Goal: Task Accomplishment & Management: Manage account settings

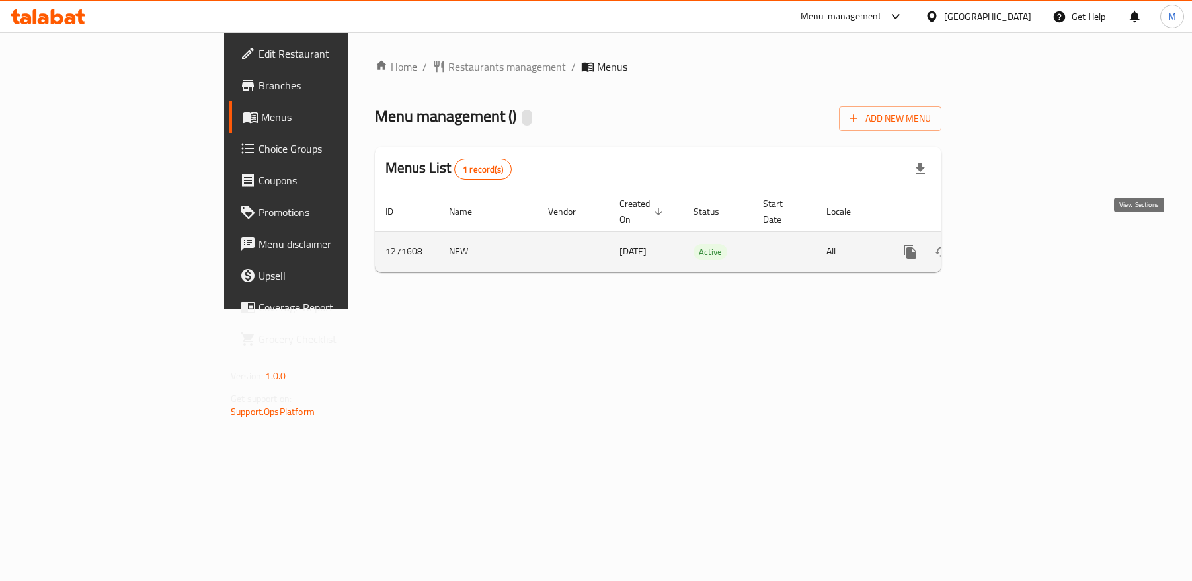
click at [1014, 244] on icon "enhanced table" at bounding box center [1006, 252] width 16 height 16
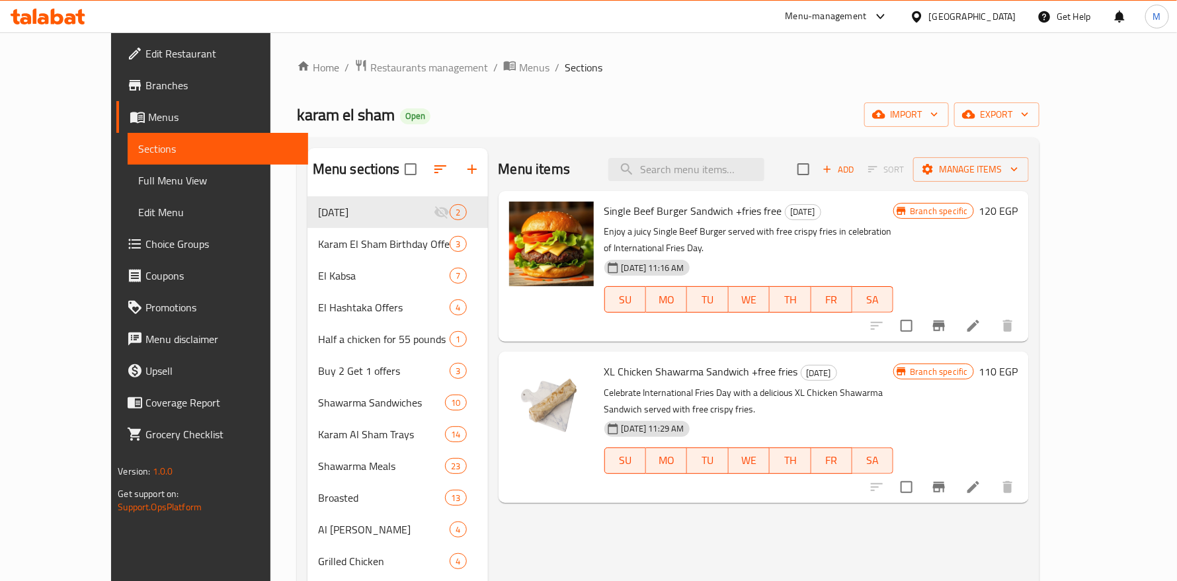
click at [786, 86] on div "Home / Restaurants management / Menus / Sections karam el sham Open import expo…" at bounding box center [668, 500] width 743 height 883
click at [679, 169] on input "search" at bounding box center [686, 169] width 156 height 23
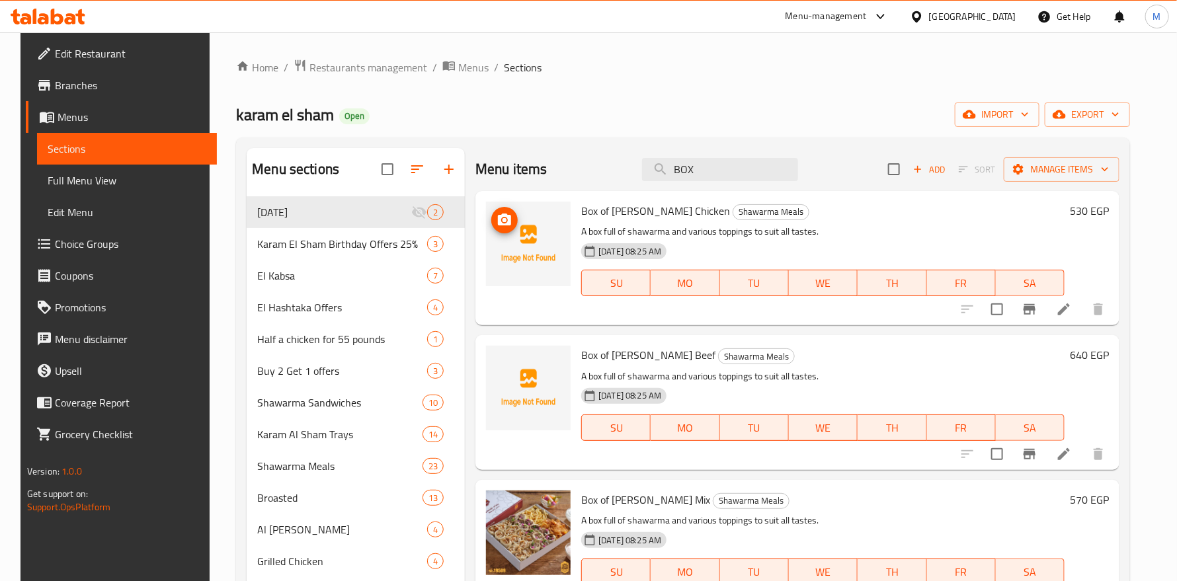
click at [498, 219] on icon "upload picture" at bounding box center [504, 220] width 13 height 12
click at [499, 360] on icon "upload picture" at bounding box center [504, 364] width 13 height 12
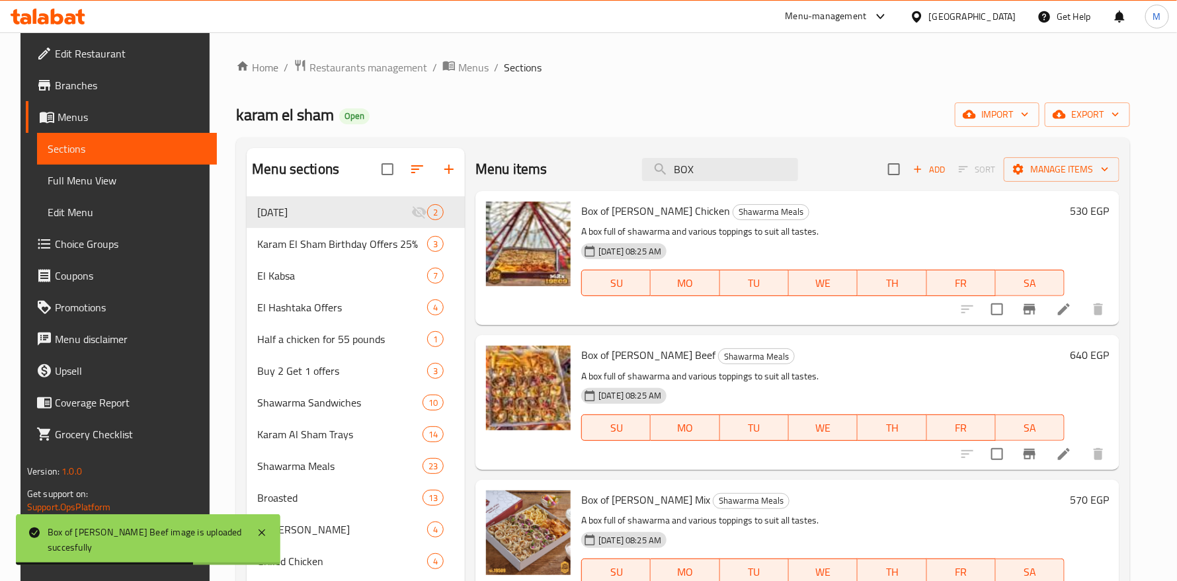
click at [784, 84] on div "Home / Restaurants management / Menus / Sections karam el sham Open import expo…" at bounding box center [683, 500] width 894 height 883
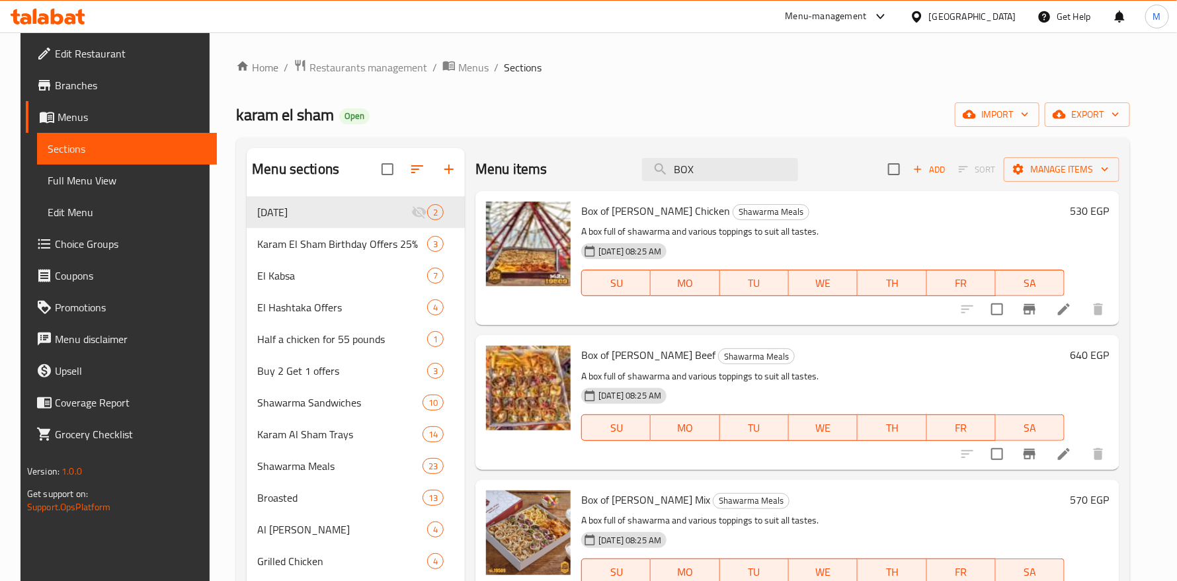
click at [745, 124] on div "karam el sham Open import export" at bounding box center [683, 114] width 894 height 24
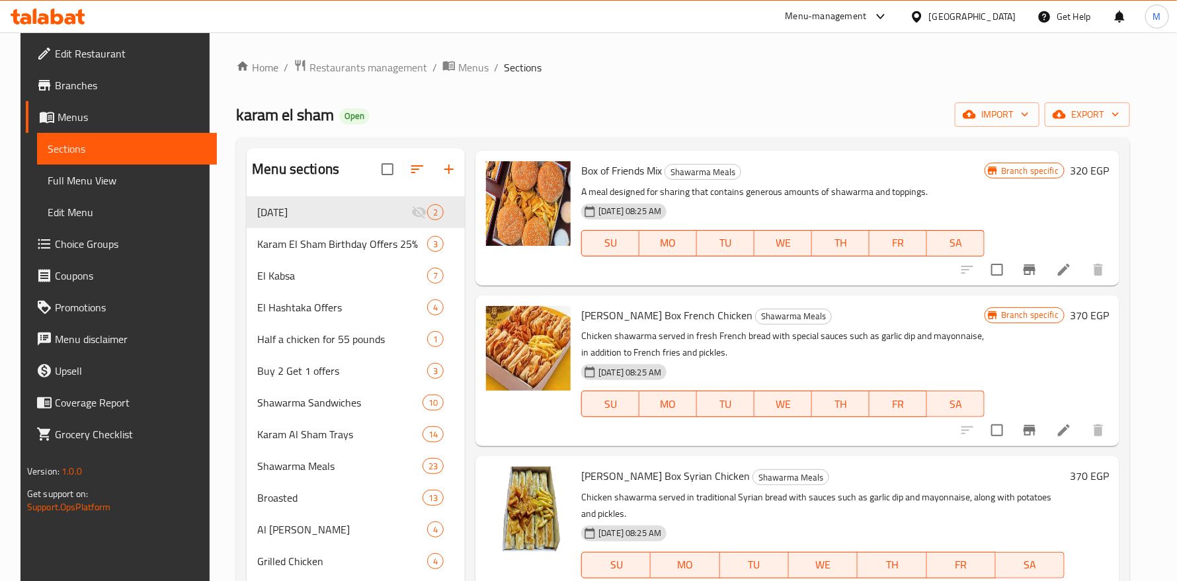
scroll to position [793, 0]
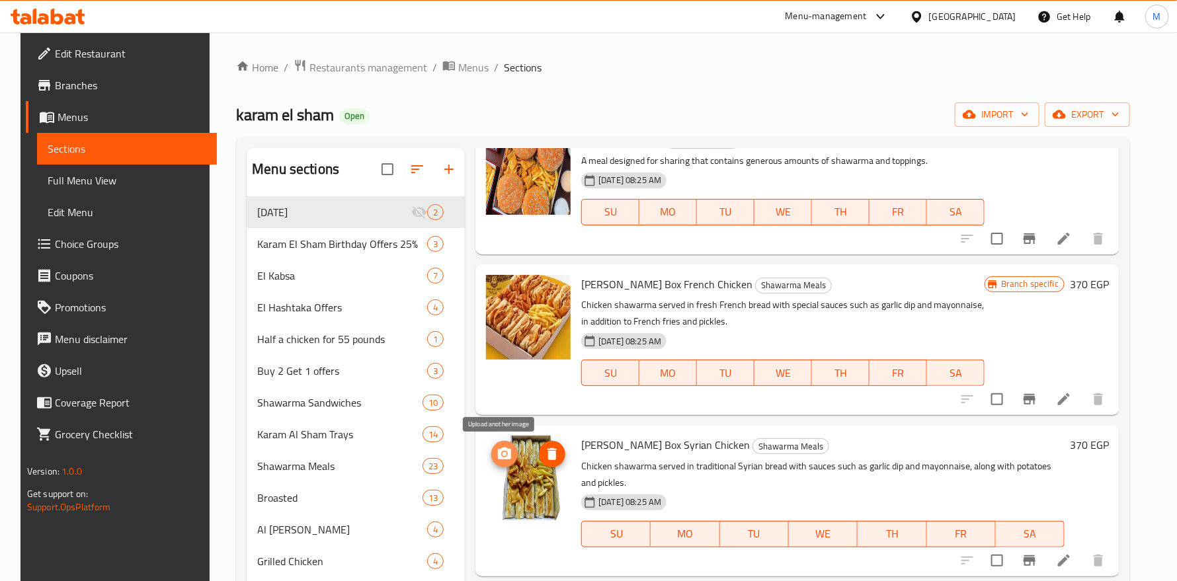
click at [498, 452] on icon "upload picture" at bounding box center [505, 454] width 16 height 16
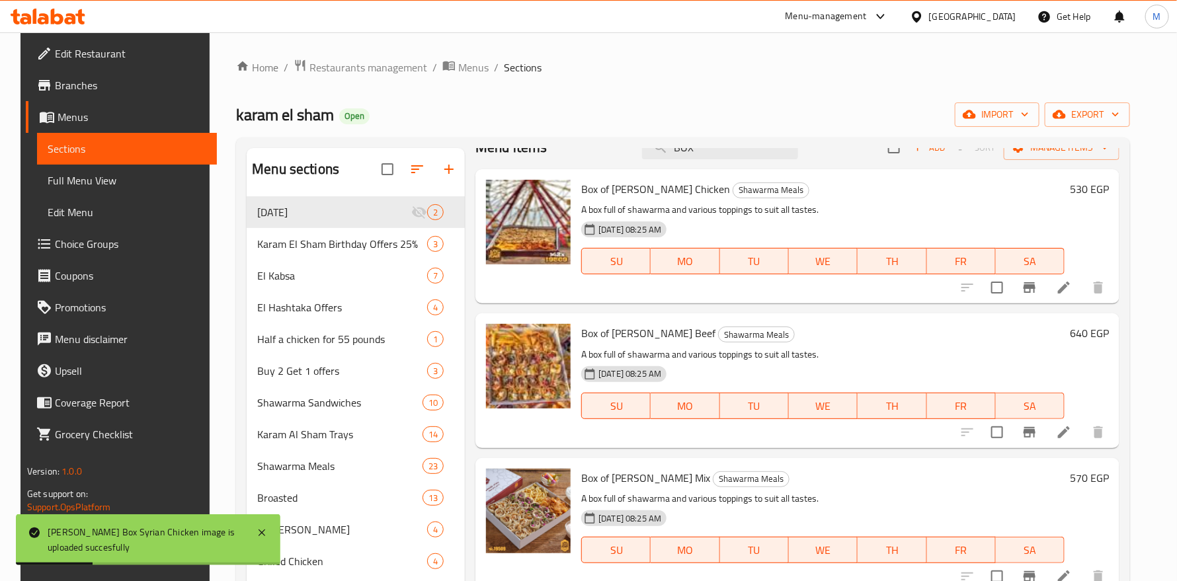
scroll to position [0, 0]
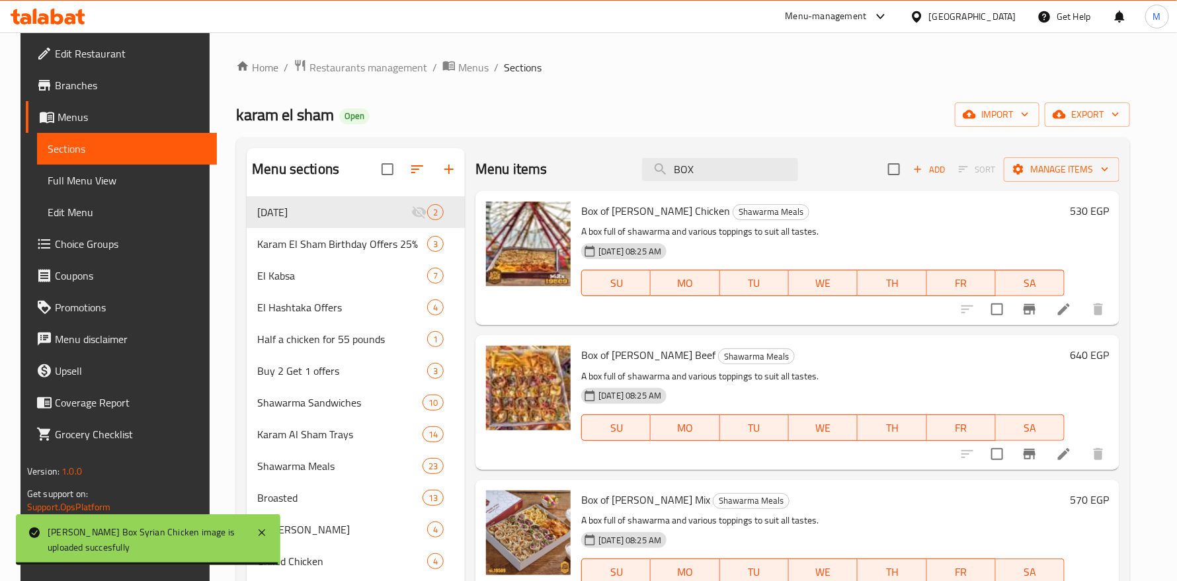
drag, startPoint x: 681, startPoint y: 167, endPoint x: 491, endPoint y: 175, distance: 190.6
click at [491, 175] on div "Menu items BOX Add Sort Manage items" at bounding box center [797, 169] width 644 height 43
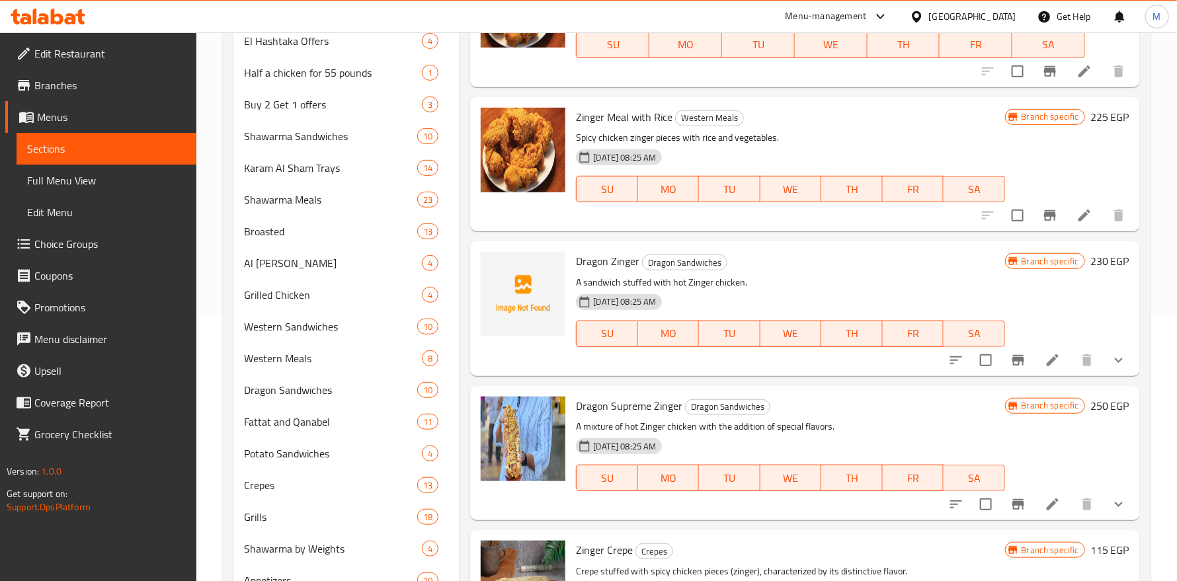
scroll to position [298, 0]
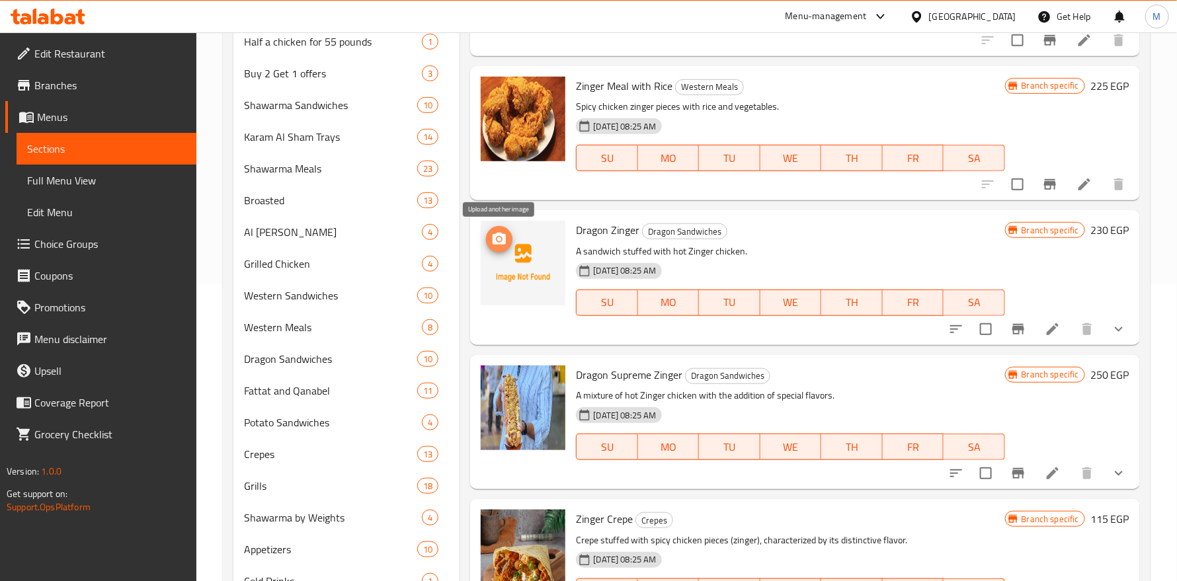
click at [495, 239] on icon "upload picture" at bounding box center [499, 239] width 13 height 12
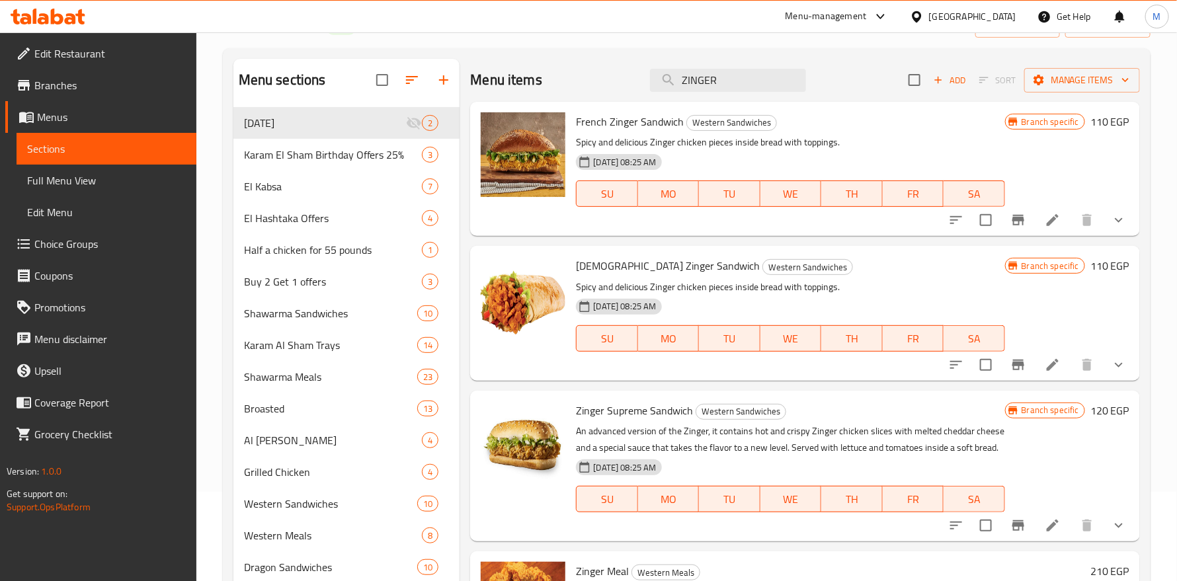
scroll to position [0, 0]
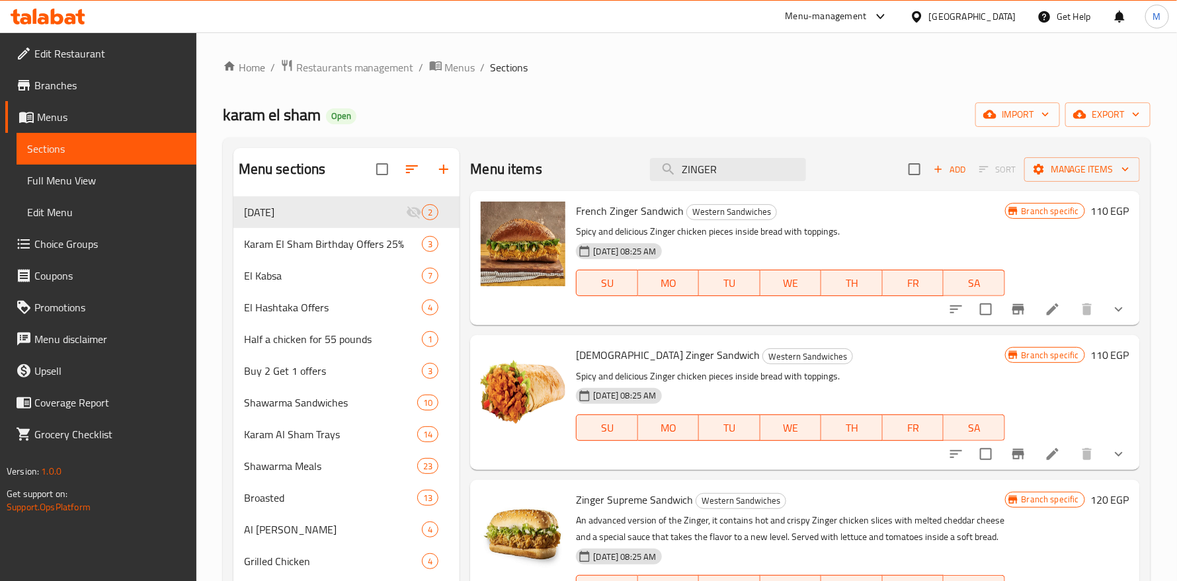
click at [516, 179] on div "Menu items ZINGER Add Sort Manage items" at bounding box center [804, 169] width 669 height 43
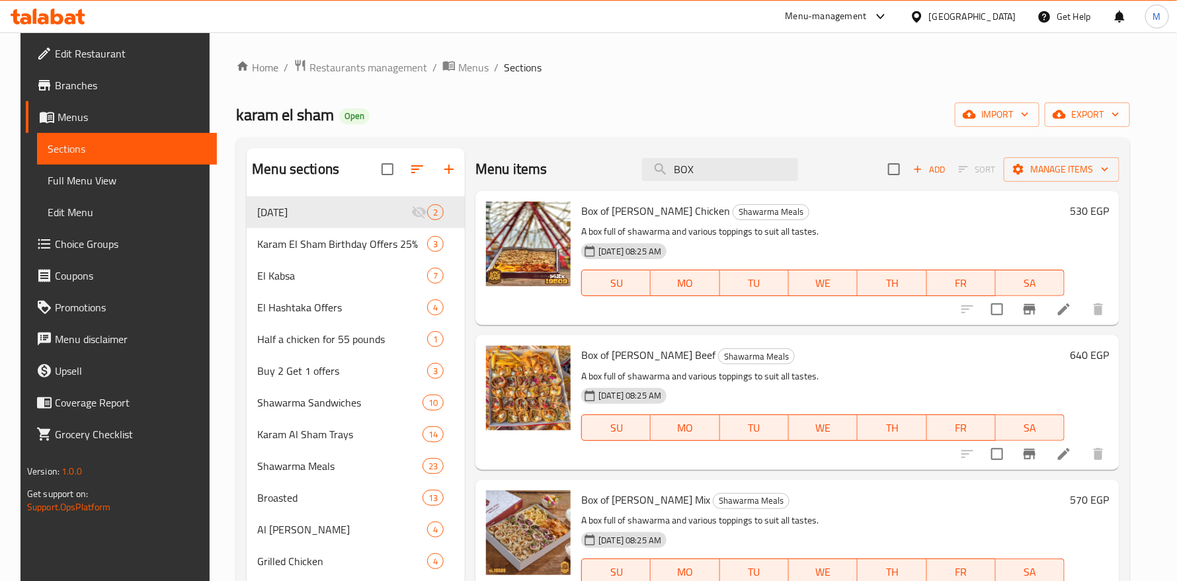
type input "BOX"
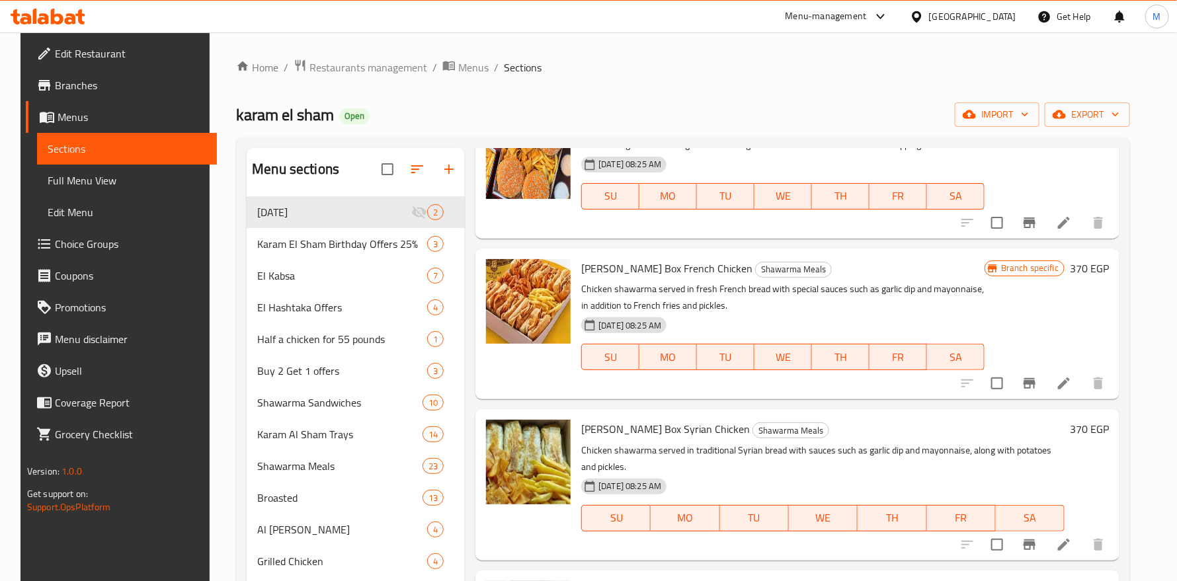
scroll to position [893, 0]
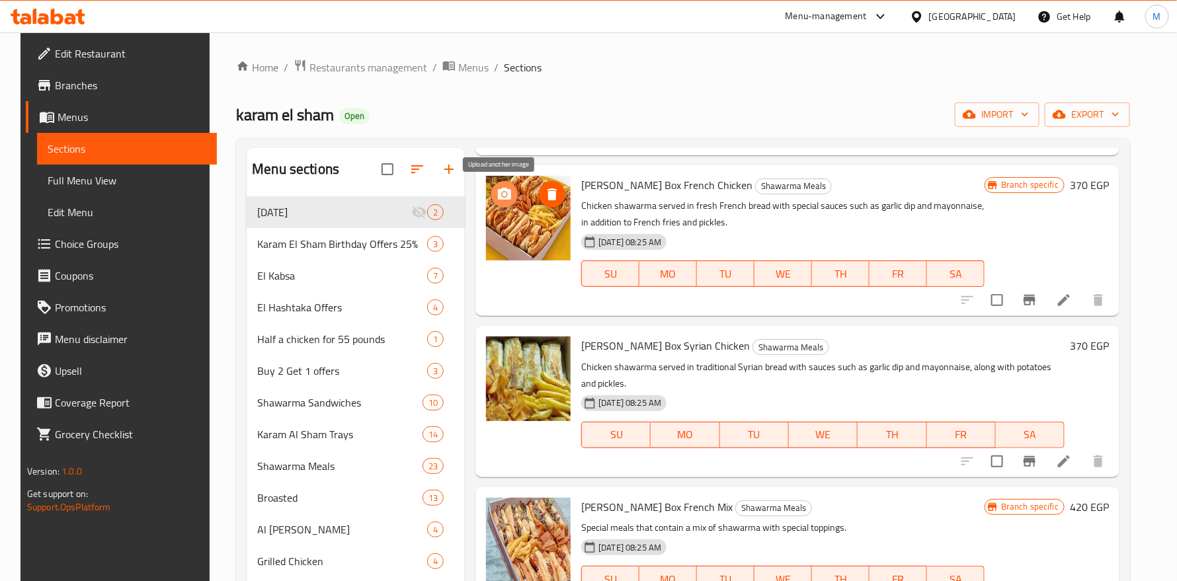
click at [498, 192] on icon "upload picture" at bounding box center [504, 194] width 13 height 12
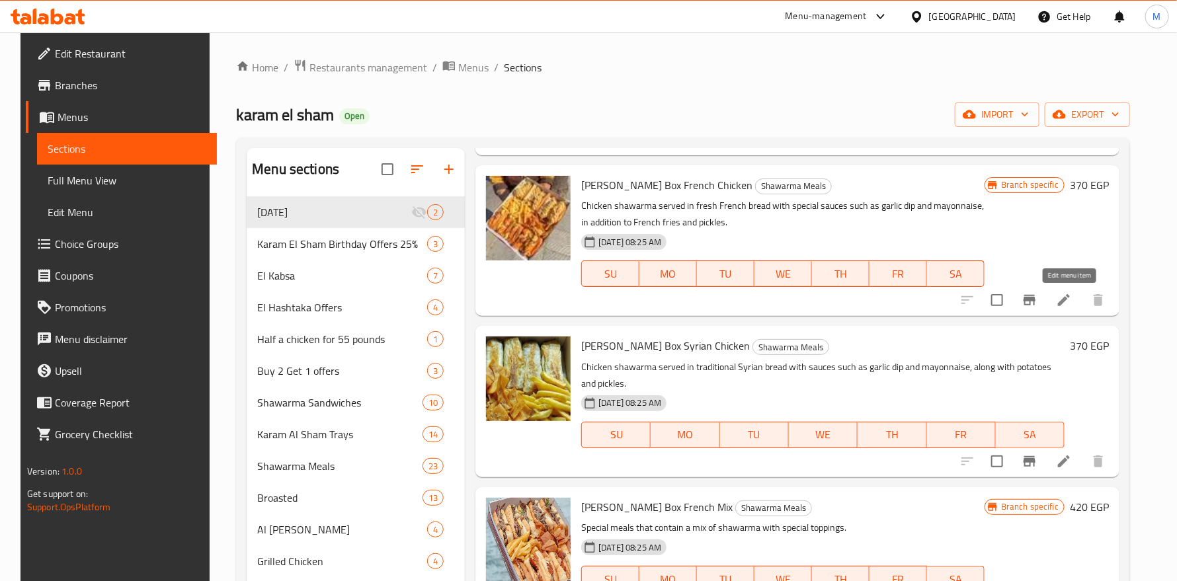
click at [1070, 300] on icon at bounding box center [1064, 300] width 12 height 12
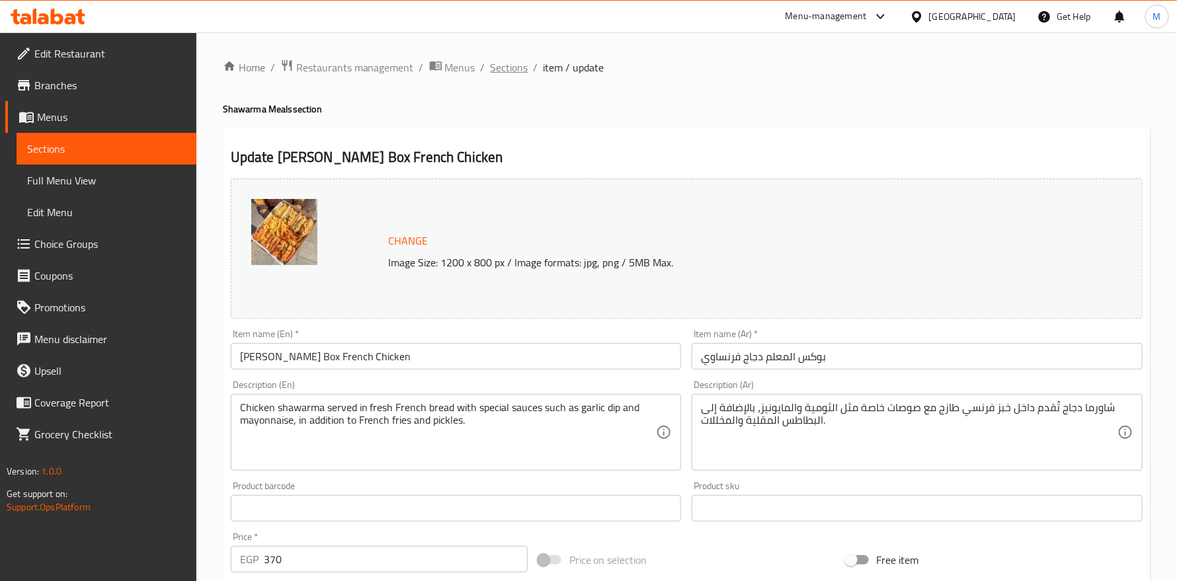
click at [522, 65] on span "Sections" at bounding box center [510, 68] width 38 height 16
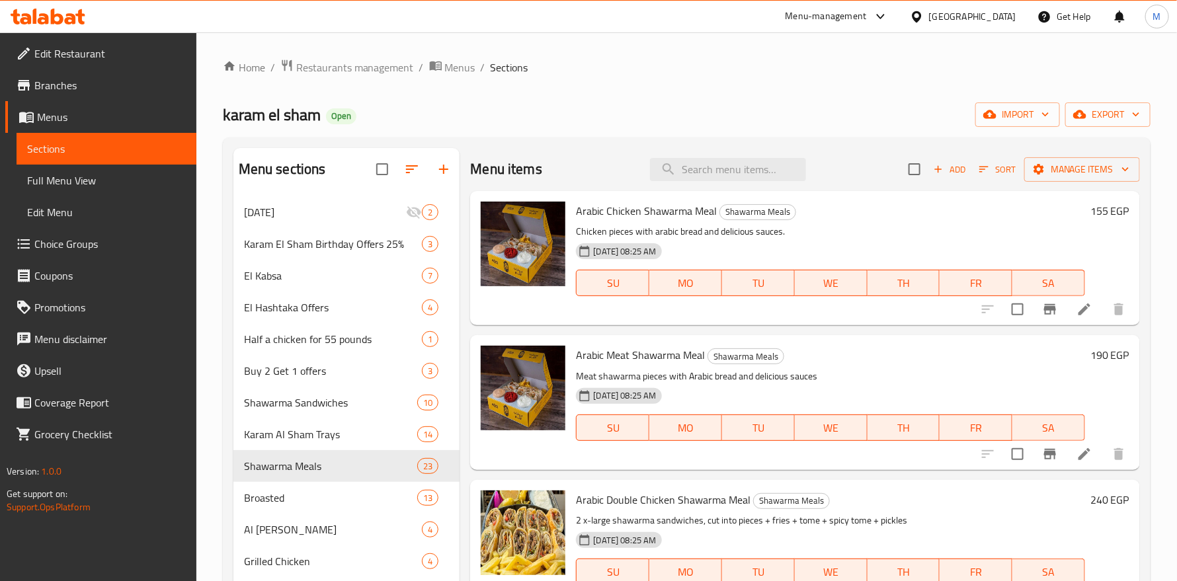
click at [861, 262] on div "[DATE] 08:25 AM SU MO TU WE TH FR SA" at bounding box center [830, 273] width 519 height 71
click at [704, 165] on input "search" at bounding box center [728, 169] width 156 height 23
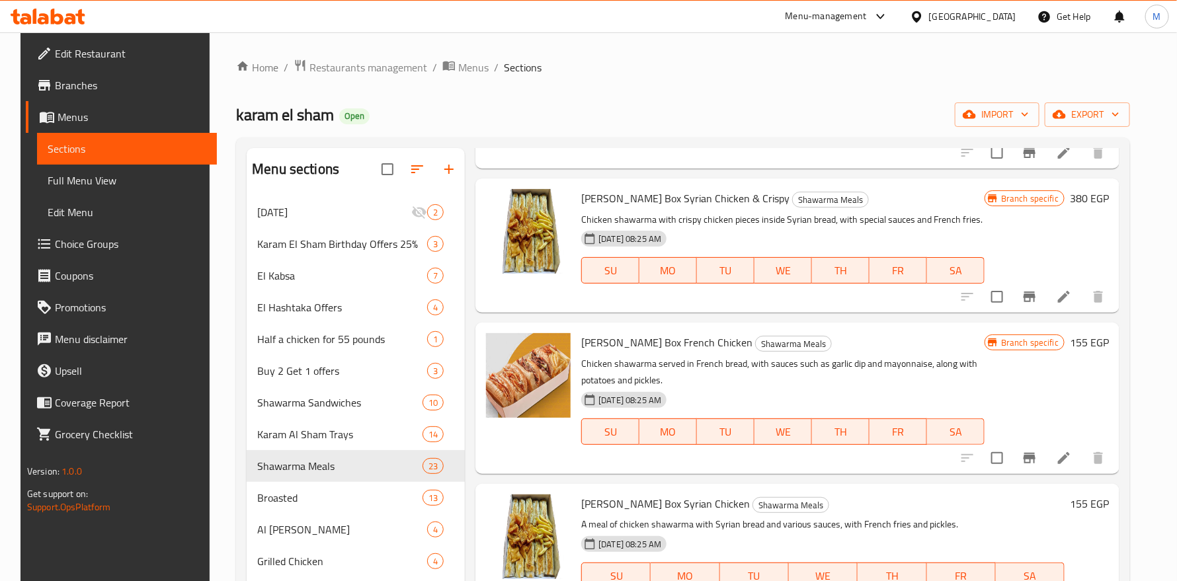
scroll to position [1785, 0]
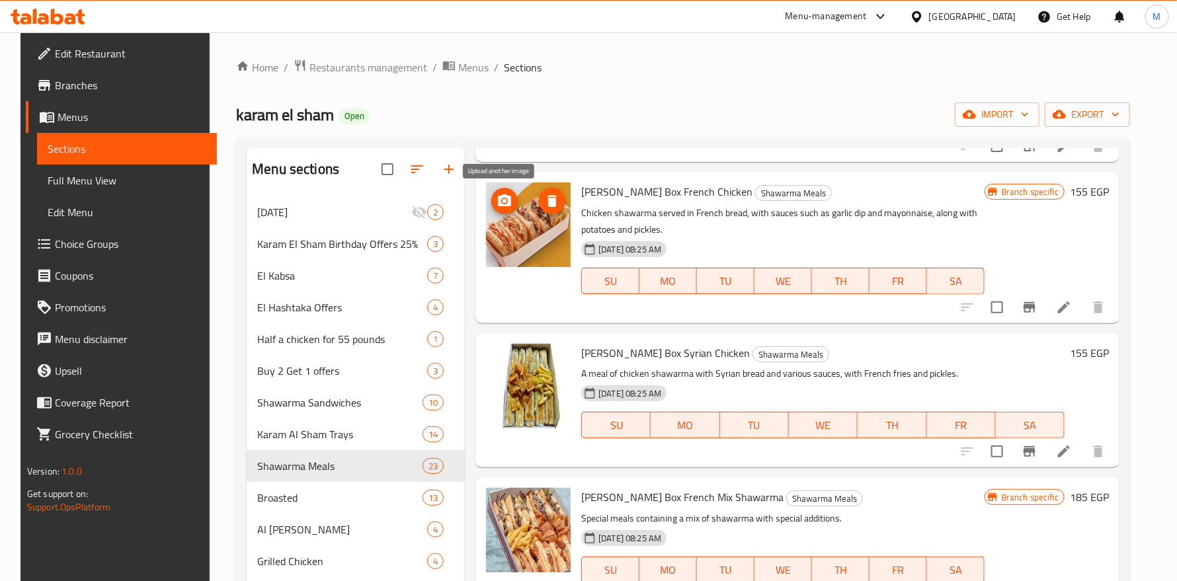
type input "BOX"
click at [506, 202] on icon "upload picture" at bounding box center [504, 200] width 13 height 12
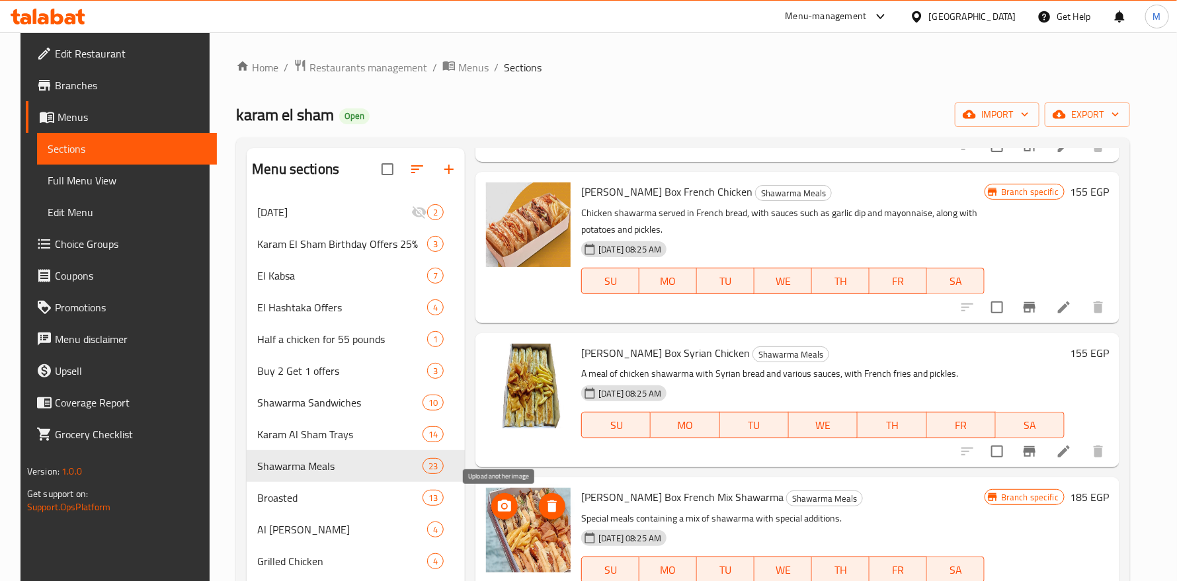
click at [491, 499] on span "upload picture" at bounding box center [504, 507] width 26 height 16
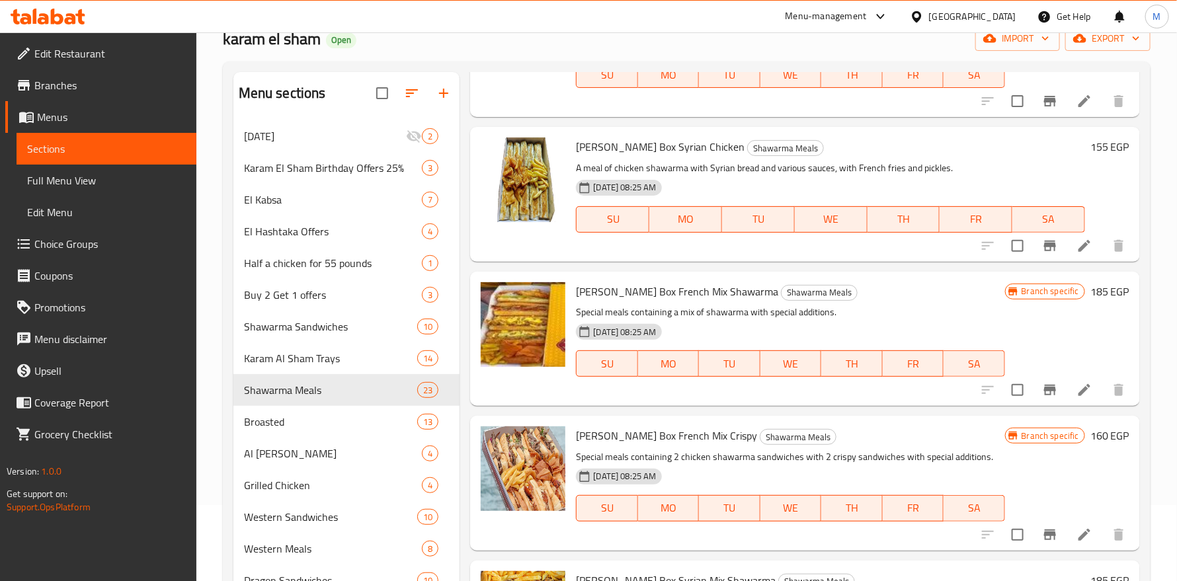
scroll to position [198, 0]
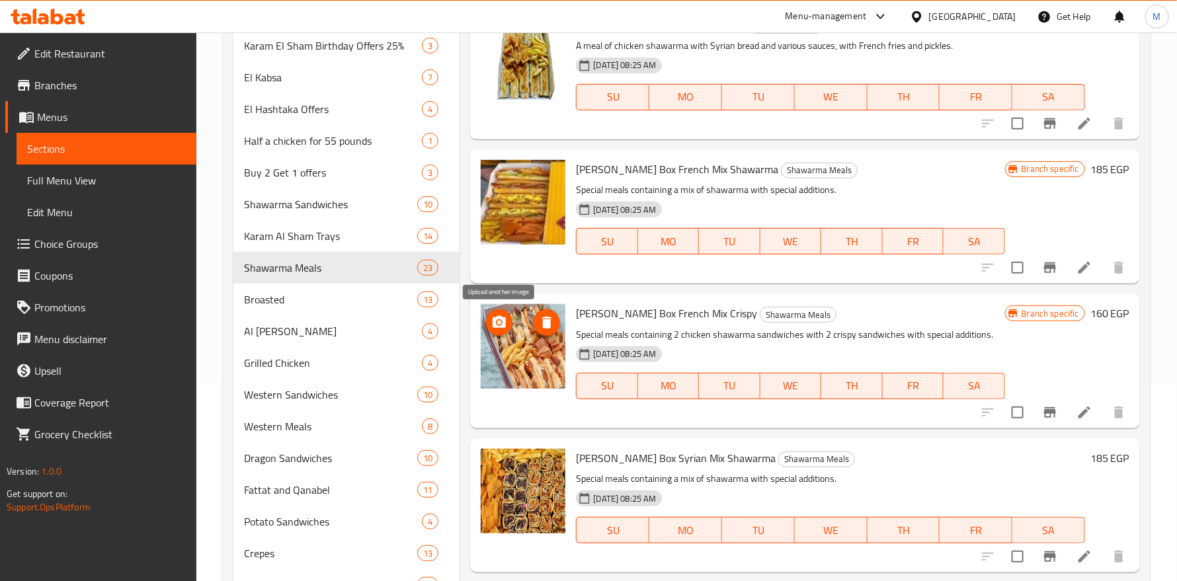
click at [501, 325] on icon "upload picture" at bounding box center [499, 322] width 13 height 12
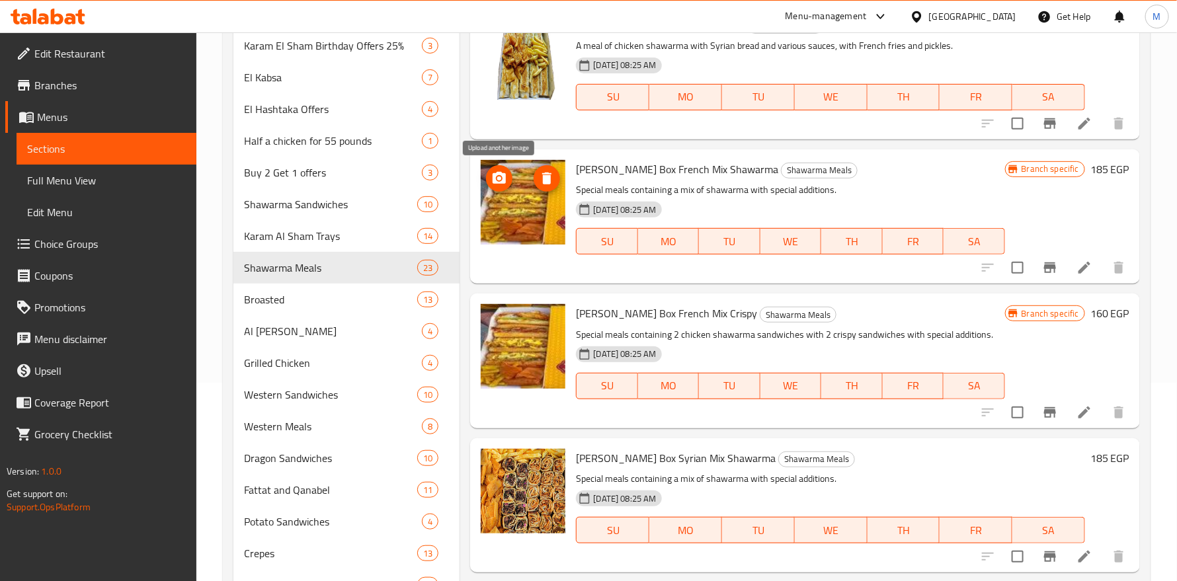
click at [500, 181] on icon "upload picture" at bounding box center [499, 179] width 16 height 16
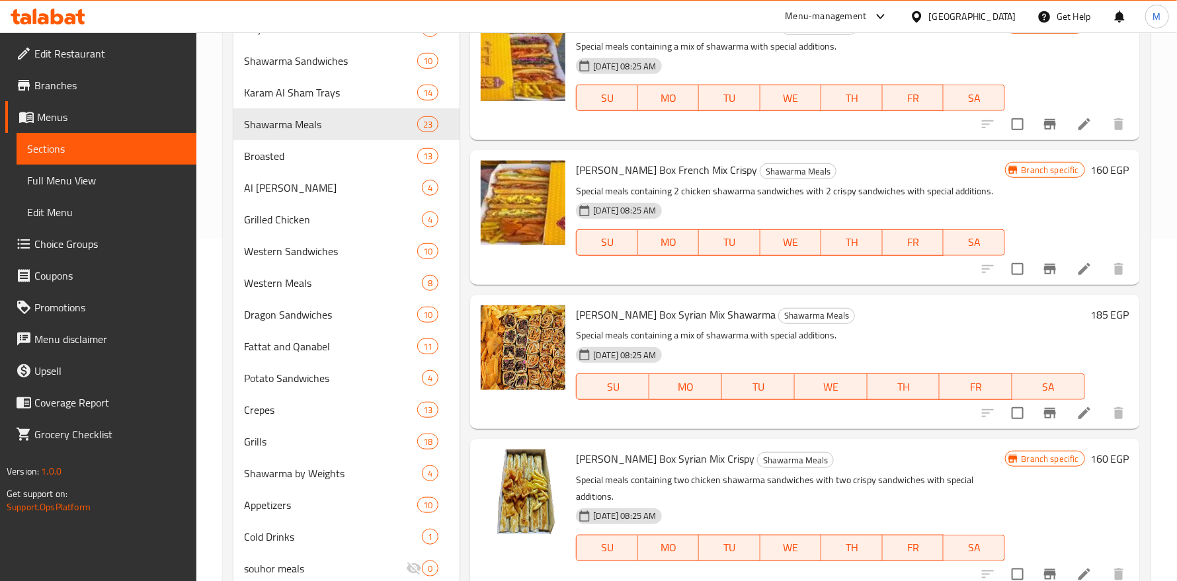
scroll to position [387, 0]
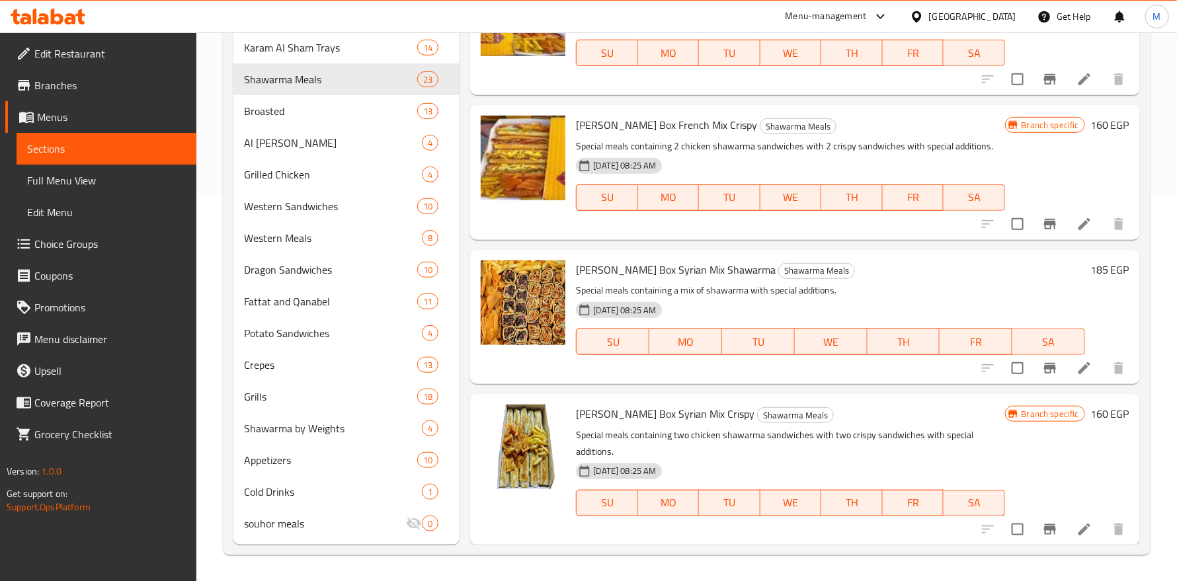
click at [829, 463] on div "[DATE] 08:25 AM SU MO TU WE TH FR SA" at bounding box center [790, 493] width 439 height 71
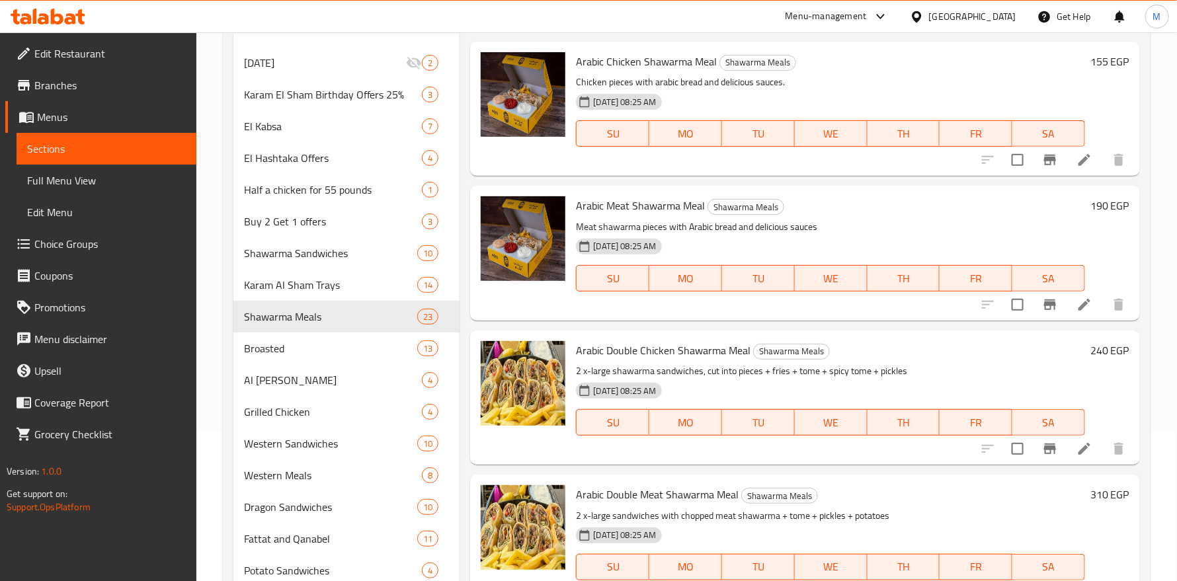
scroll to position [0, 0]
